Goal: Information Seeking & Learning: Learn about a topic

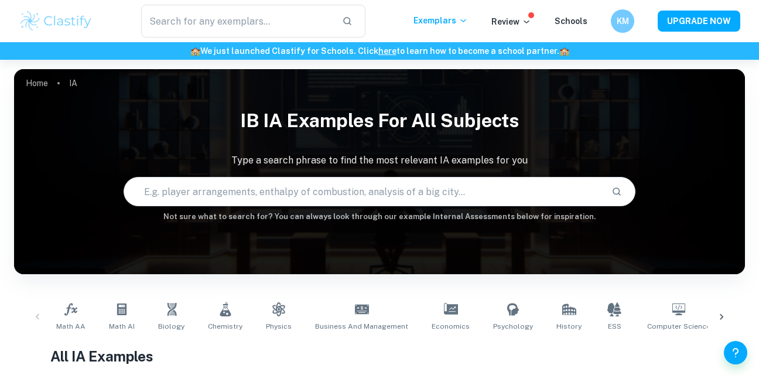
scroll to position [67, 0]
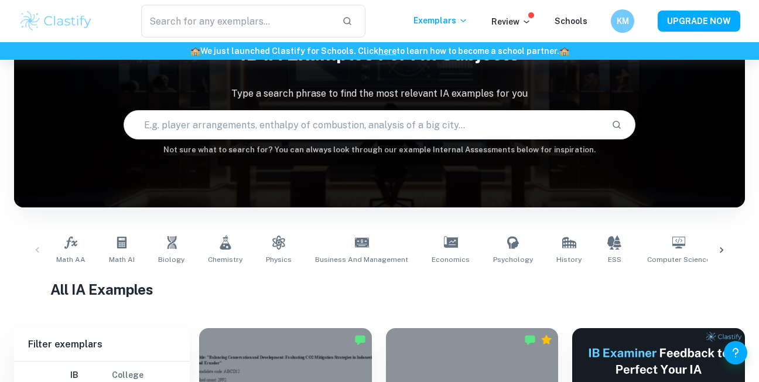
click at [719, 247] on icon at bounding box center [722, 250] width 12 height 12
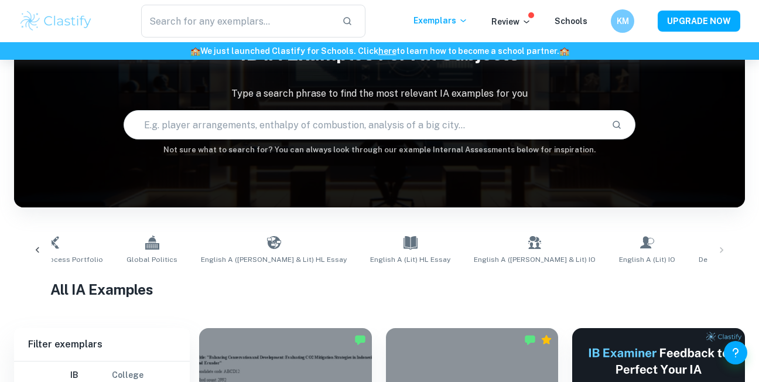
scroll to position [0, 922]
click at [370, 255] on span "English A (Lit) HL Essay" at bounding box center [410, 259] width 80 height 11
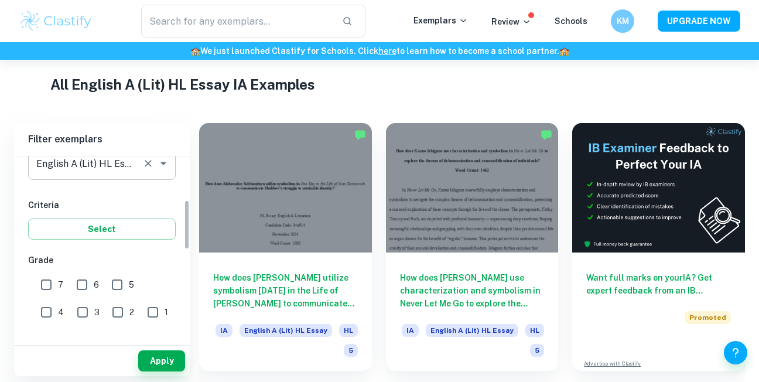
scroll to position [165, 0]
click at [48, 282] on input "7" at bounding box center [46, 283] width 23 height 23
checkbox input "true"
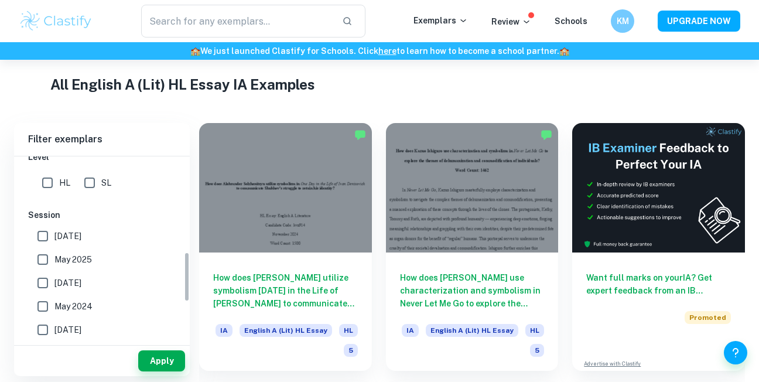
scroll to position [352, 0]
click at [163, 362] on button "Apply" at bounding box center [161, 360] width 47 height 21
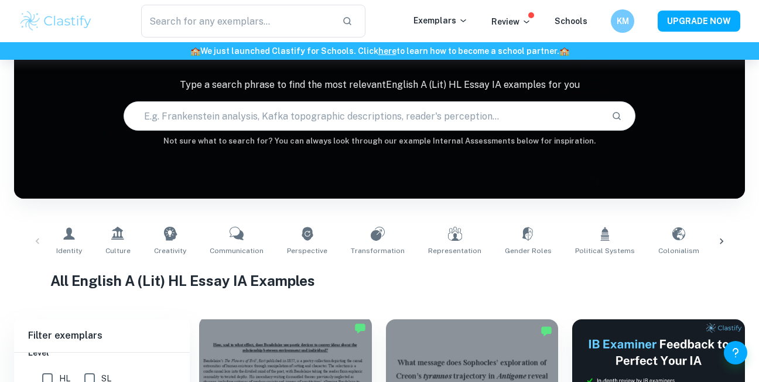
scroll to position [73, 0]
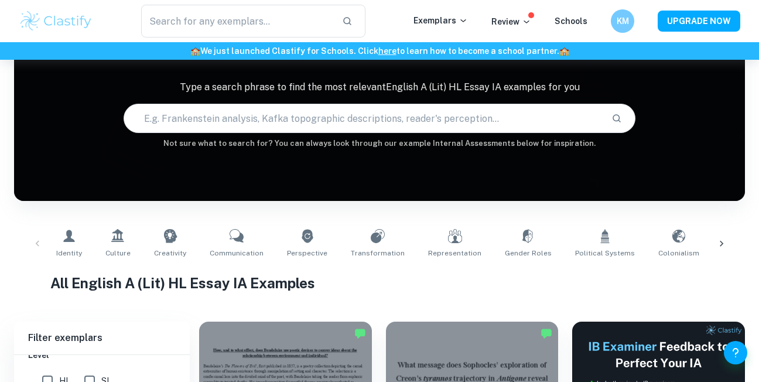
click at [256, 113] on input "text" at bounding box center [363, 118] width 478 height 33
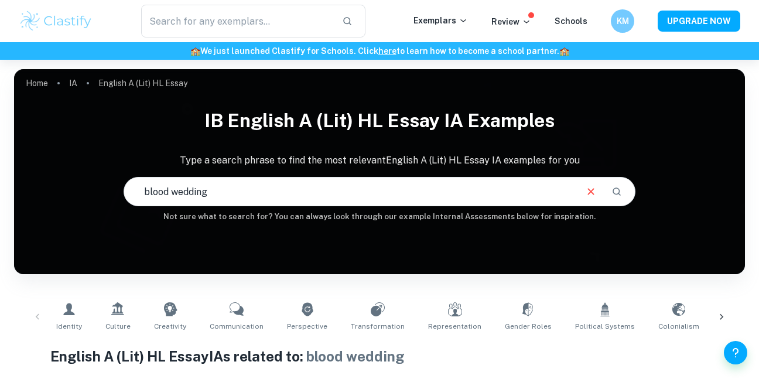
scroll to position [1, 0]
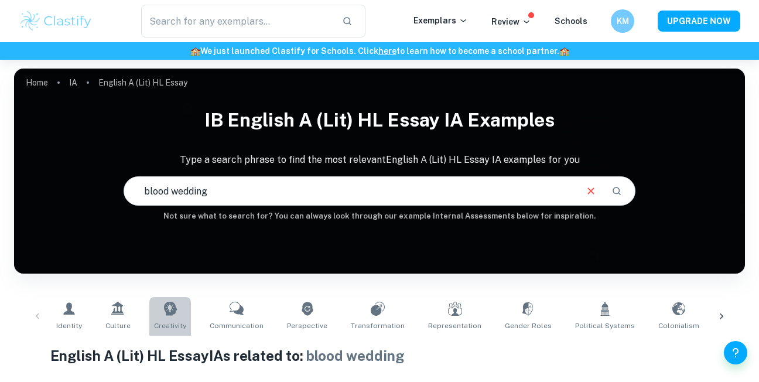
click at [172, 317] on link "Creativity" at bounding box center [170, 316] width 42 height 39
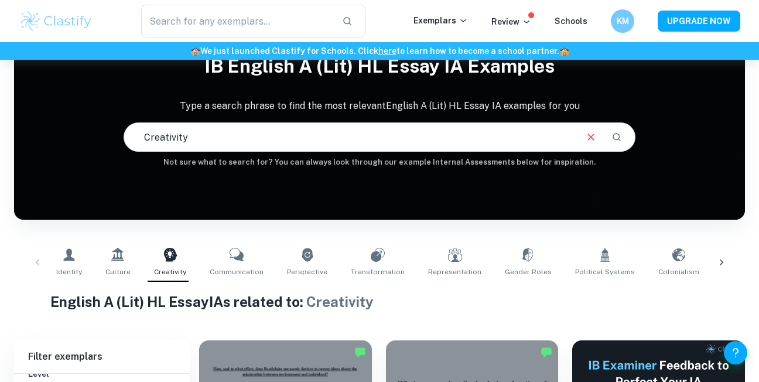
scroll to position [59, 0]
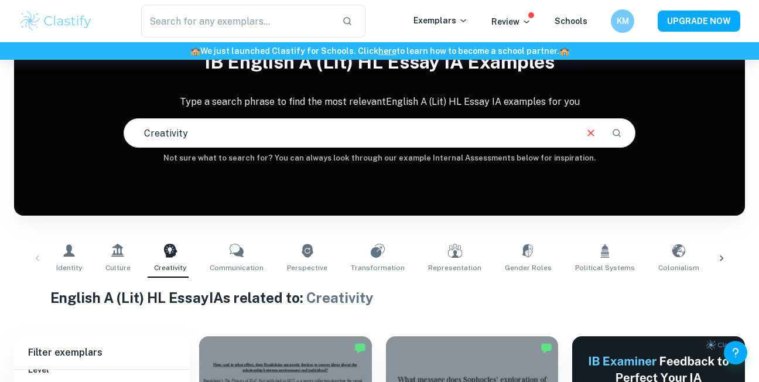
click at [219, 131] on input "Creativity" at bounding box center [349, 133] width 451 height 33
type input "C"
type input "blood wedding"
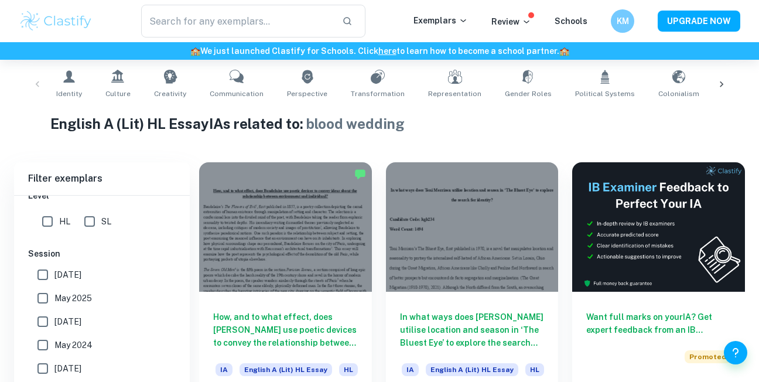
scroll to position [294, 0]
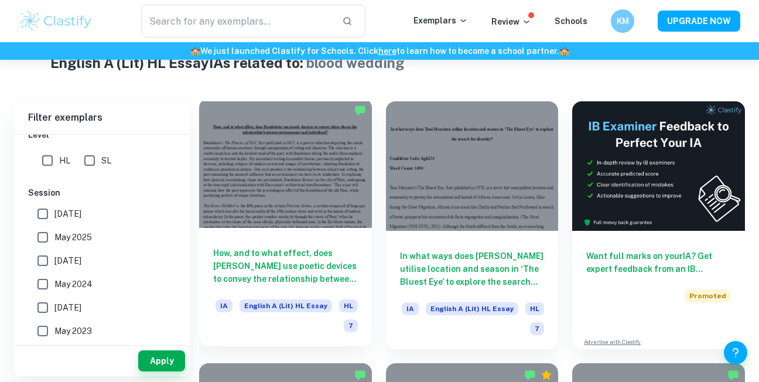
click at [321, 201] on div at bounding box center [285, 163] width 173 height 130
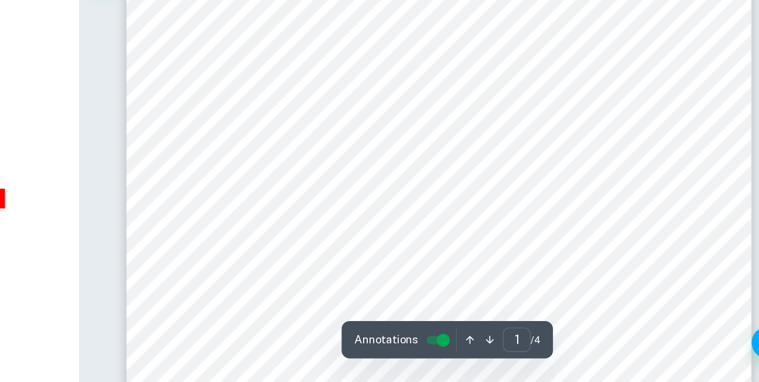
scroll to position [560, 0]
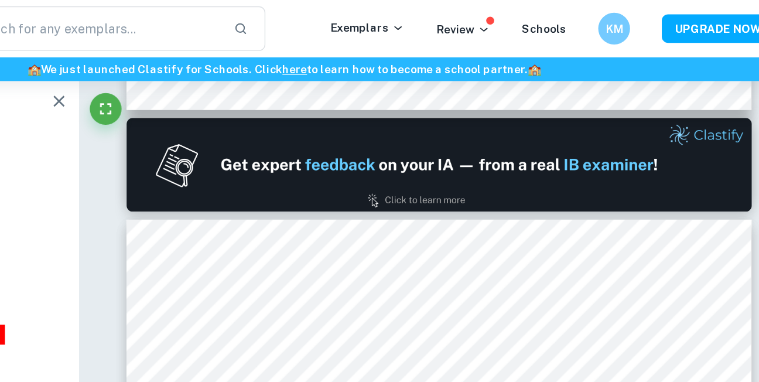
type input "1"
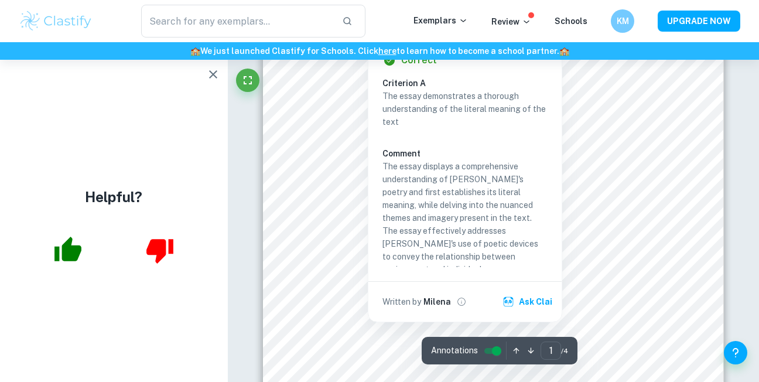
scroll to position [169, 0]
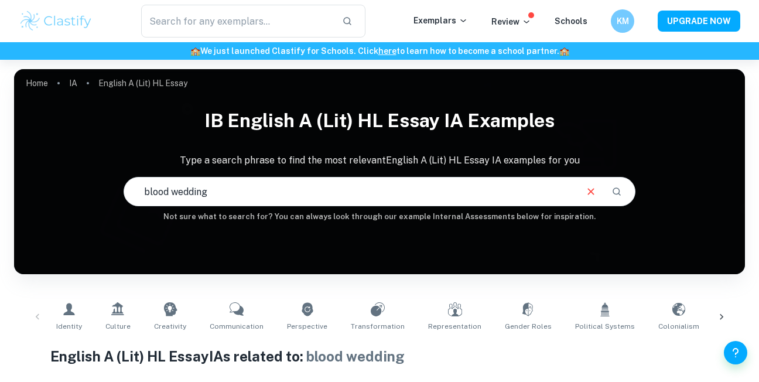
click at [352, 192] on input "blood wedding" at bounding box center [349, 191] width 451 height 33
type input "b"
type input "[PERSON_NAME]"
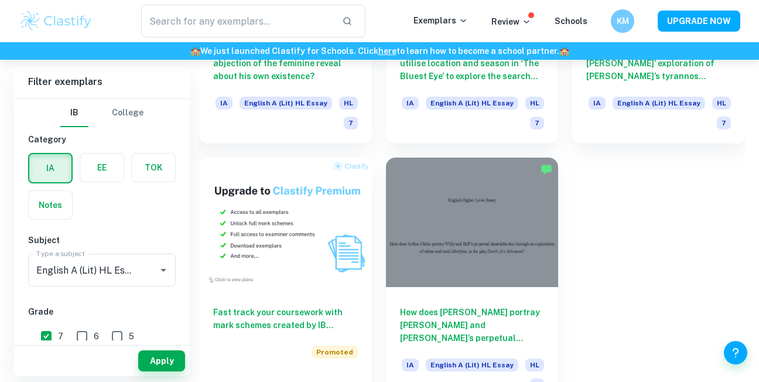
scroll to position [785, 0]
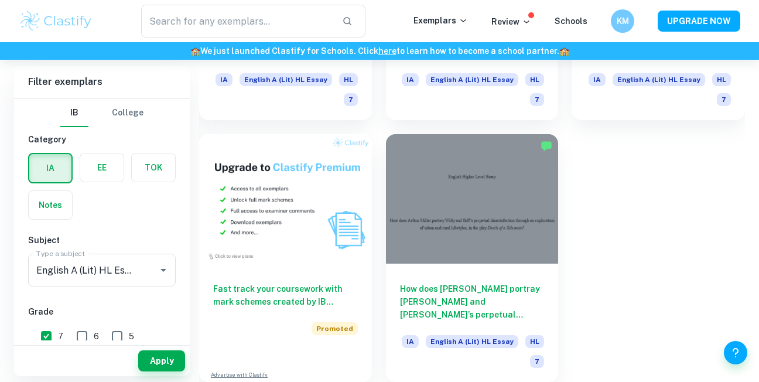
click at [76, 330] on input "6" at bounding box center [81, 336] width 23 height 23
checkbox input "true"
click at [163, 356] on button "Apply" at bounding box center [161, 360] width 47 height 21
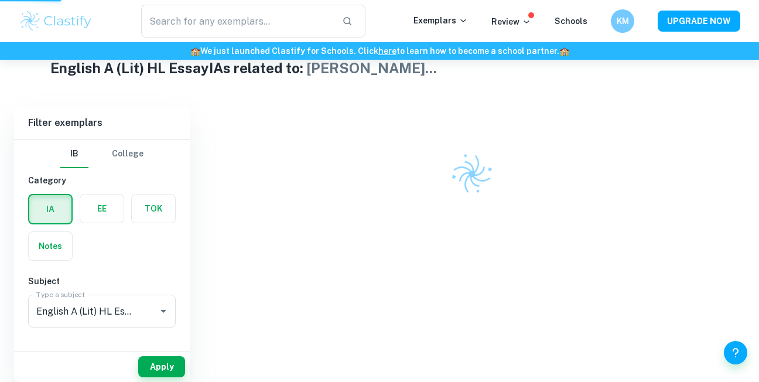
scroll to position [282, 0]
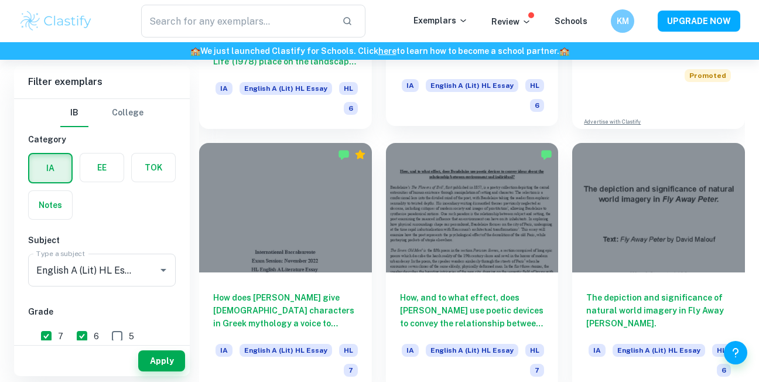
scroll to position [516, 0]
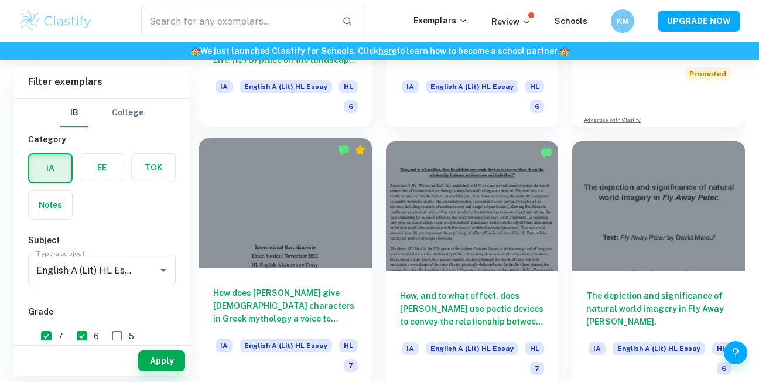
click at [319, 250] on div at bounding box center [285, 203] width 173 height 130
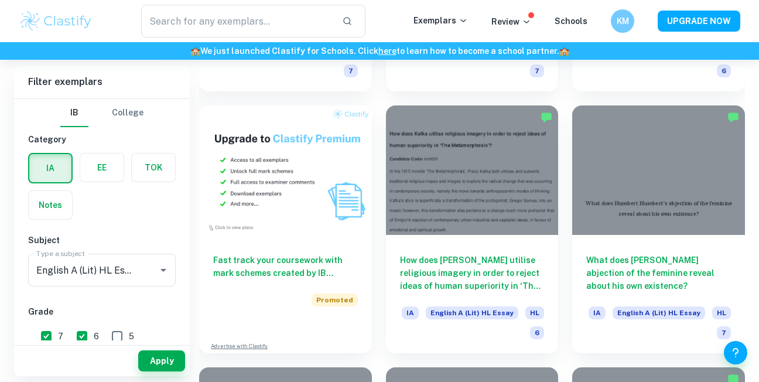
scroll to position [814, 0]
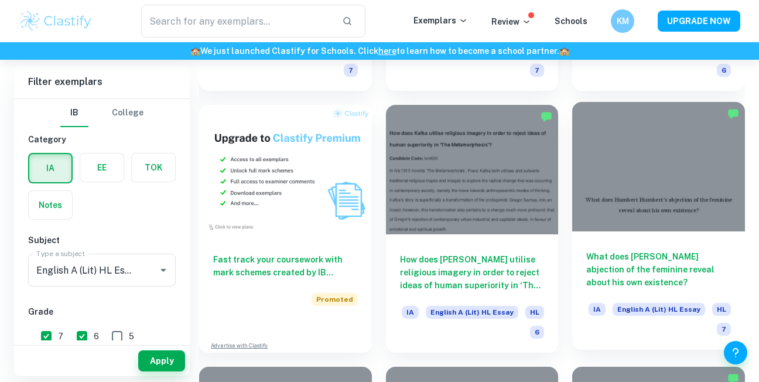
click at [662, 160] on div at bounding box center [658, 167] width 173 height 130
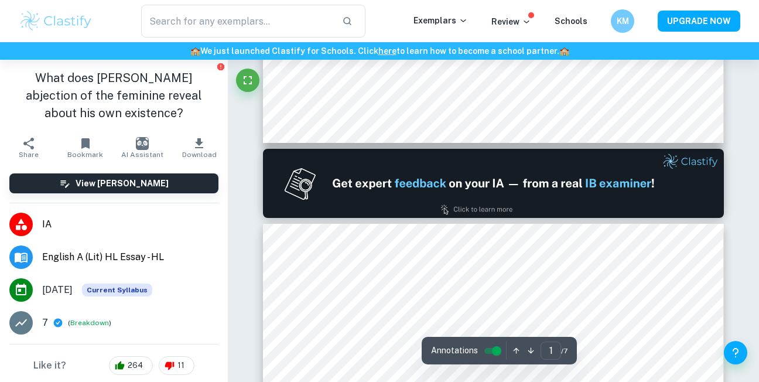
type input "2"
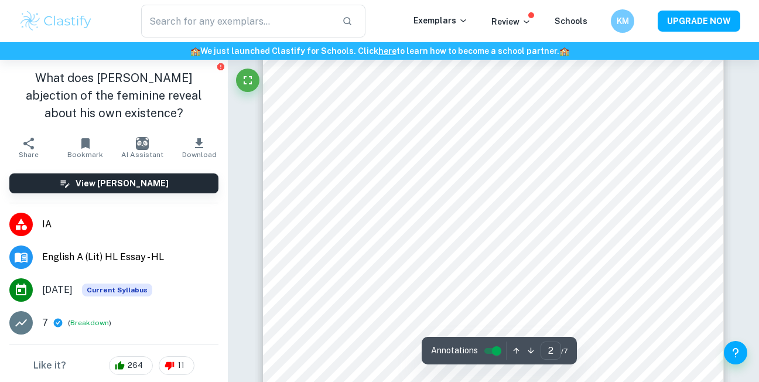
scroll to position [898, 0]
